Goal: Task Accomplishment & Management: Manage account settings

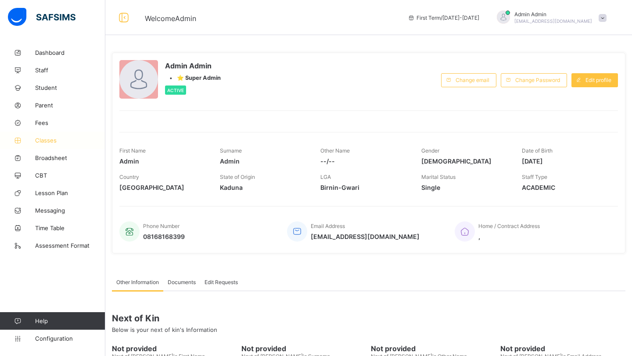
click at [47, 141] on span "Classes" at bounding box center [70, 140] width 70 height 7
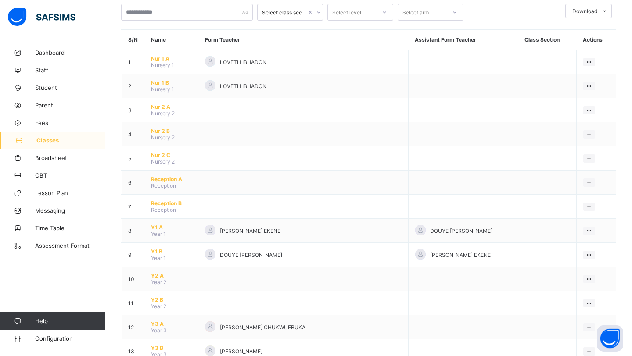
scroll to position [56, 0]
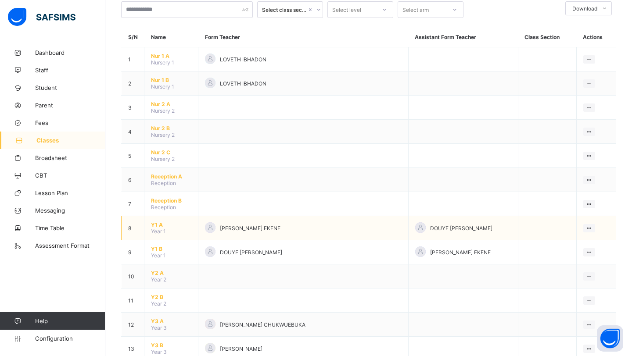
click at [159, 222] on span "Y1 A" at bounding box center [171, 225] width 40 height 7
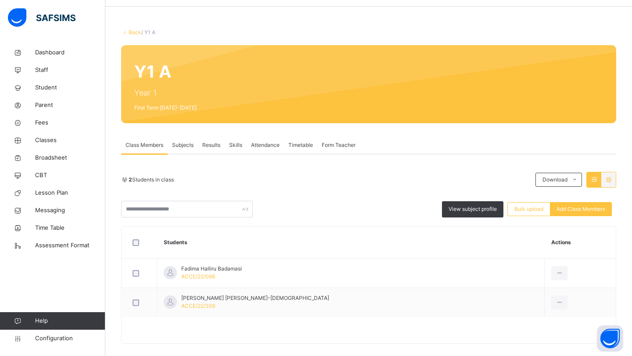
scroll to position [38, 0]
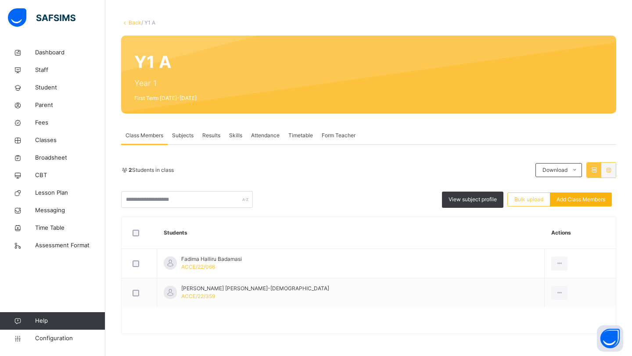
click at [579, 198] on span "Add Class Members" at bounding box center [581, 200] width 49 height 8
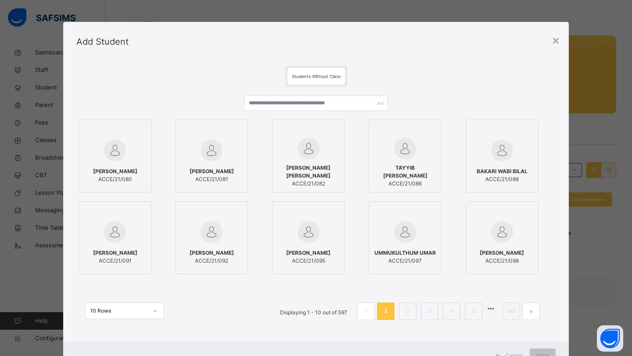
scroll to position [0, 0]
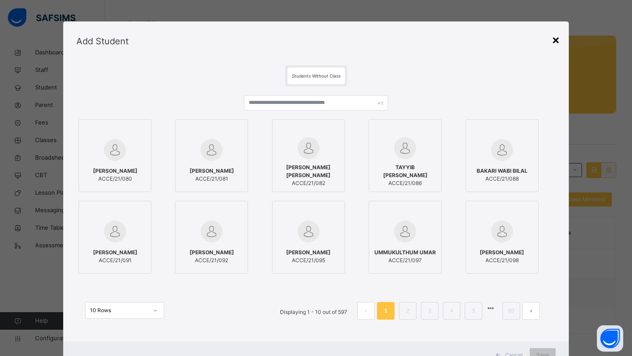
click at [552, 43] on div "×" at bounding box center [556, 39] width 8 height 18
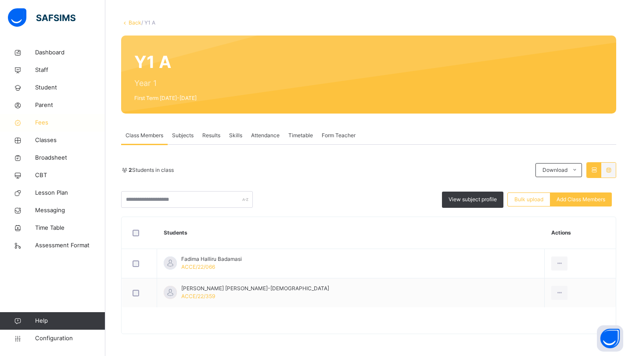
click at [29, 128] on link "Fees" at bounding box center [52, 123] width 105 height 18
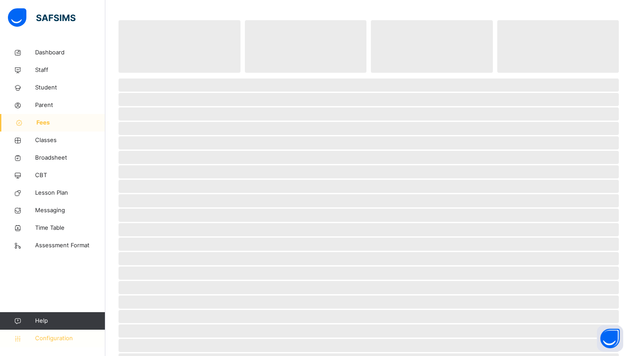
click at [58, 339] on span "Configuration" at bounding box center [70, 339] width 70 height 9
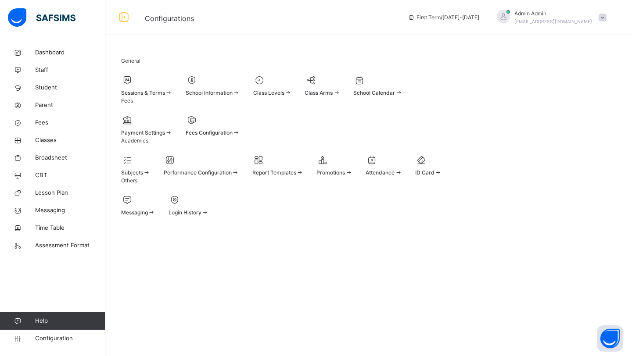
click at [173, 129] on span at bounding box center [146, 128] width 51 height 2
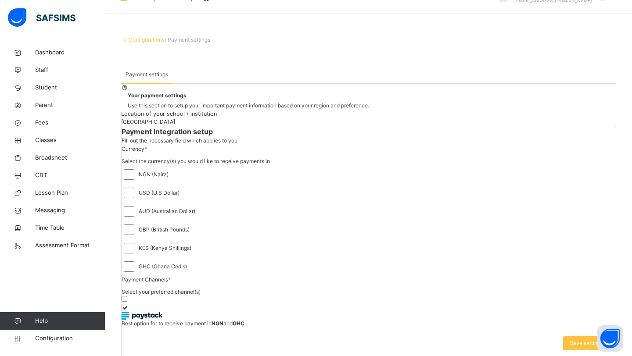
scroll to position [20, 0]
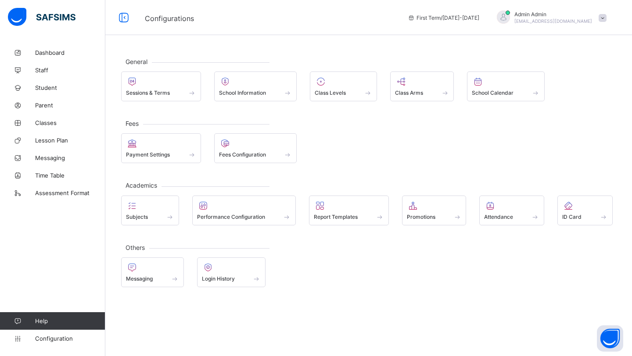
click at [420, 221] on div "Promotions" at bounding box center [434, 216] width 55 height 7
